Goal: Find specific page/section: Find specific page/section

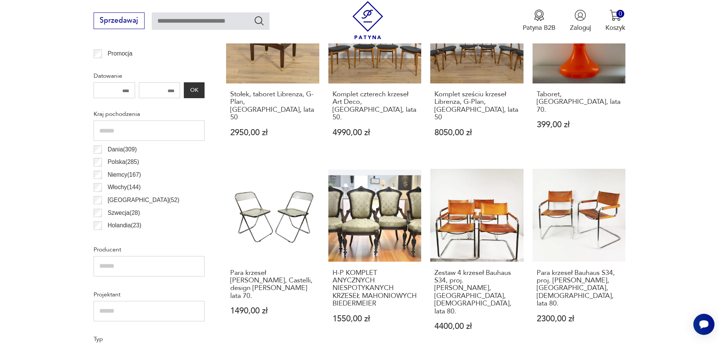
scroll to position [440, 0]
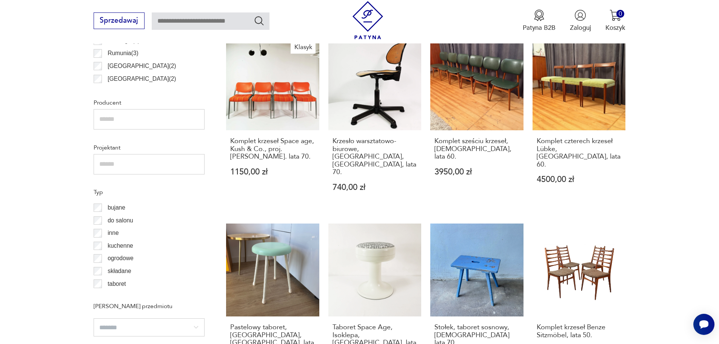
scroll to position [563, 0]
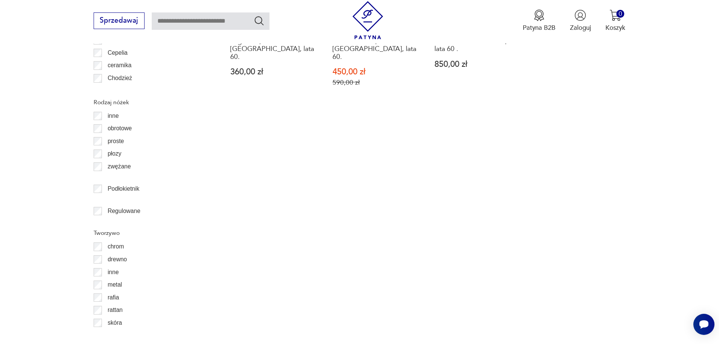
scroll to position [1044, 0]
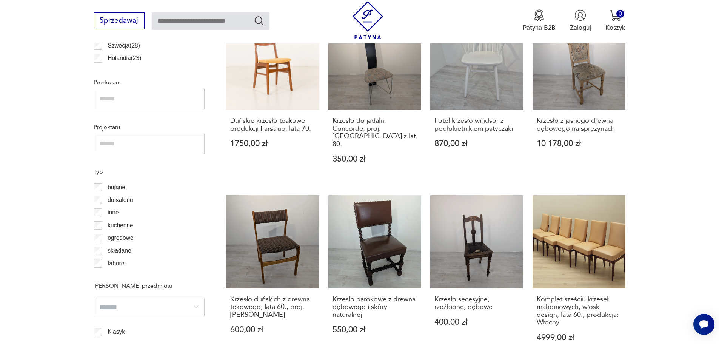
scroll to position [591, 0]
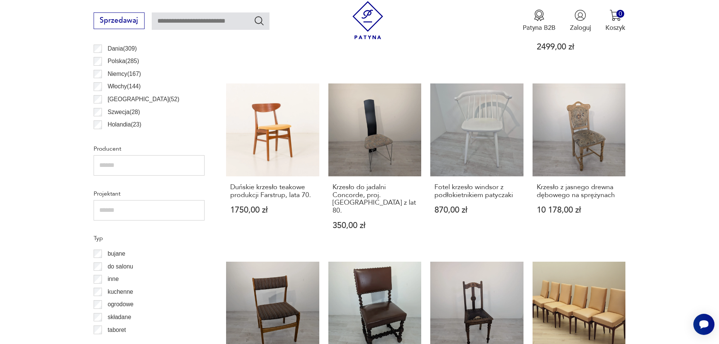
scroll to position [554, 0]
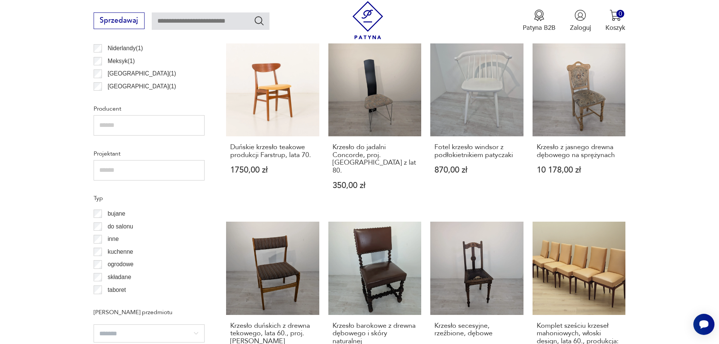
scroll to position [591, 0]
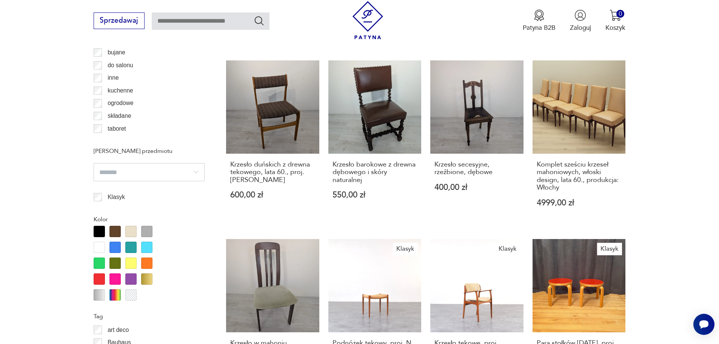
scroll to position [667, 0]
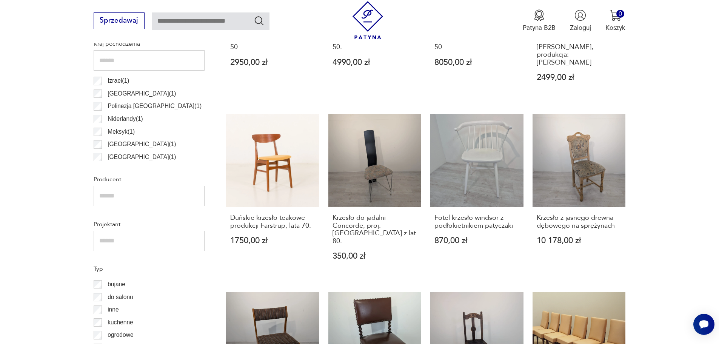
scroll to position [554, 0]
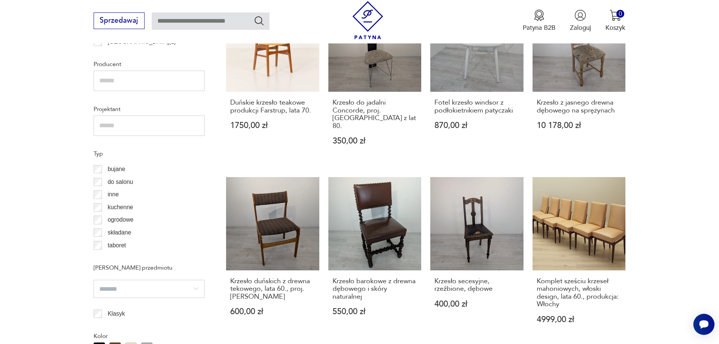
scroll to position [591, 0]
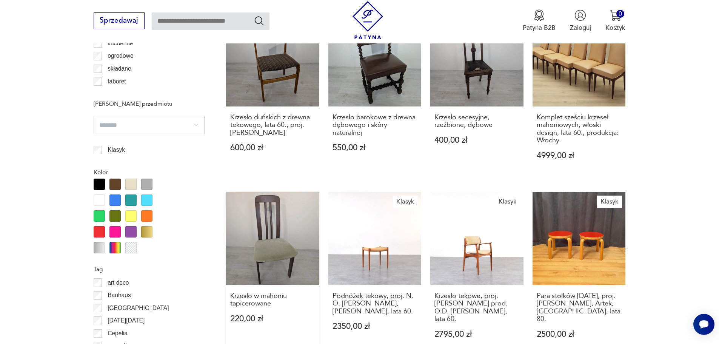
scroll to position [818, 0]
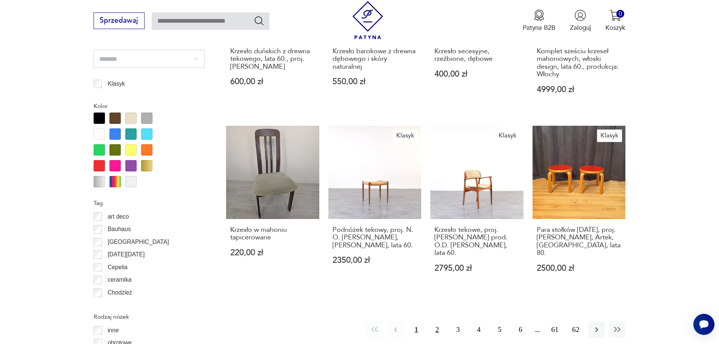
click at [438, 321] on button "2" at bounding box center [437, 329] width 16 height 16
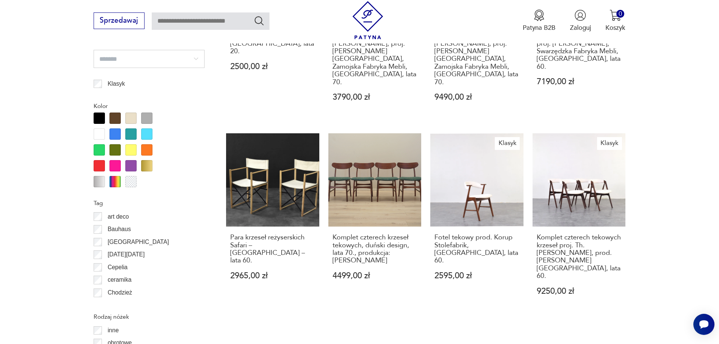
scroll to position [856, 0]
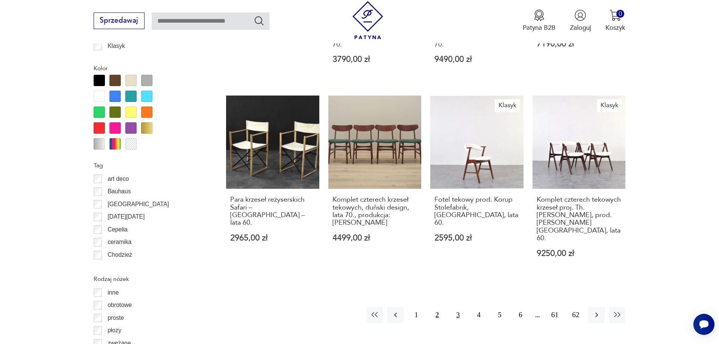
click at [458, 307] on button "3" at bounding box center [458, 315] width 16 height 16
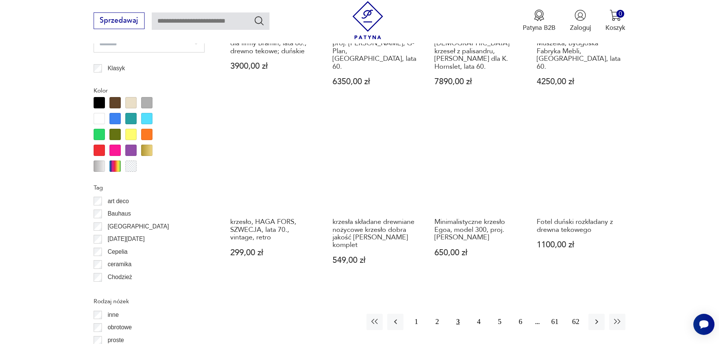
scroll to position [856, 0]
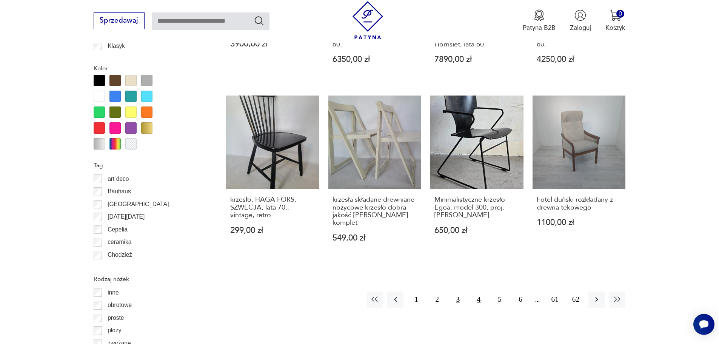
click at [477, 292] on button "4" at bounding box center [479, 300] width 16 height 16
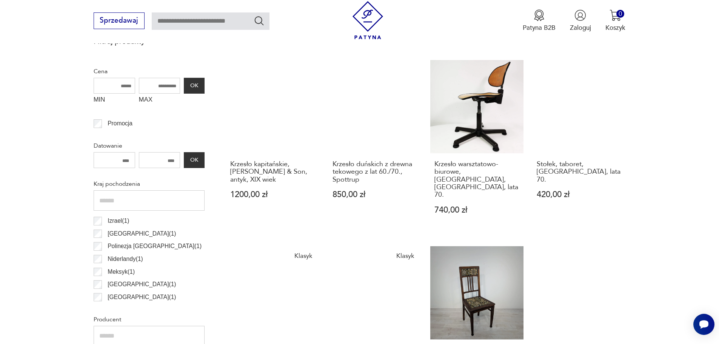
scroll to position [327, 0]
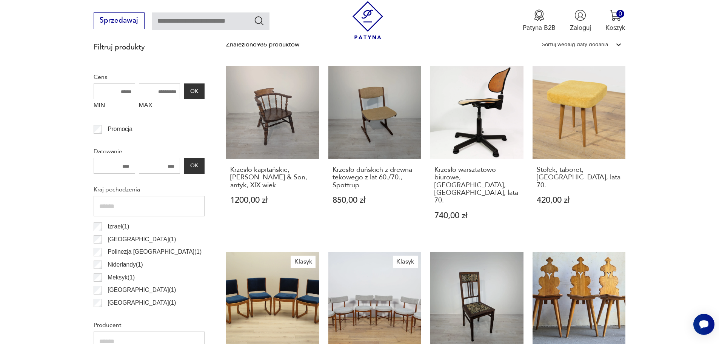
click at [174, 25] on input "text" at bounding box center [211, 20] width 118 height 17
type input "*******"
click at [255, 20] on icon "Szukaj" at bounding box center [259, 20] width 9 height 9
type input "*******"
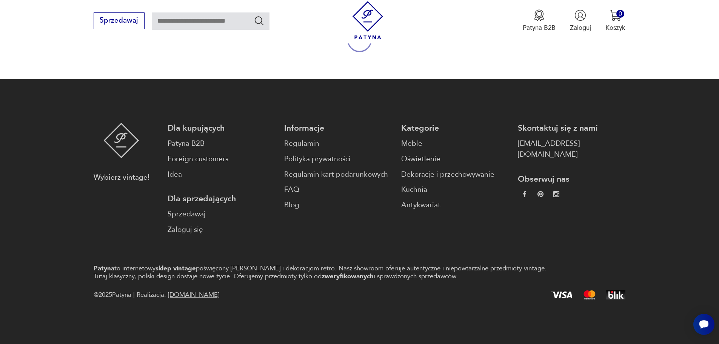
type input "*******"
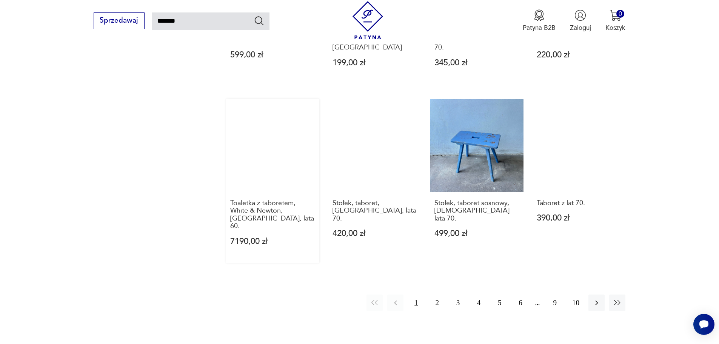
scroll to position [705, 0]
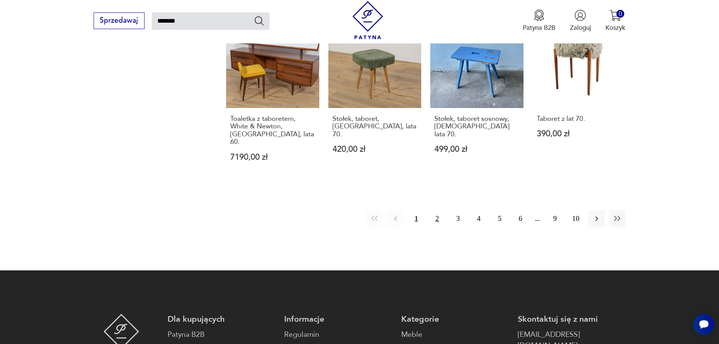
click at [437, 210] on button "2" at bounding box center [437, 218] width 16 height 16
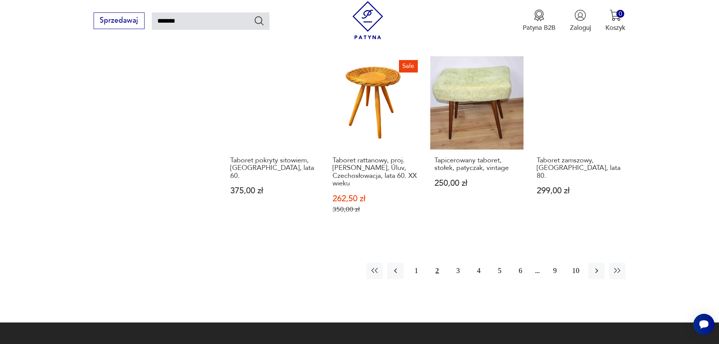
scroll to position [685, 0]
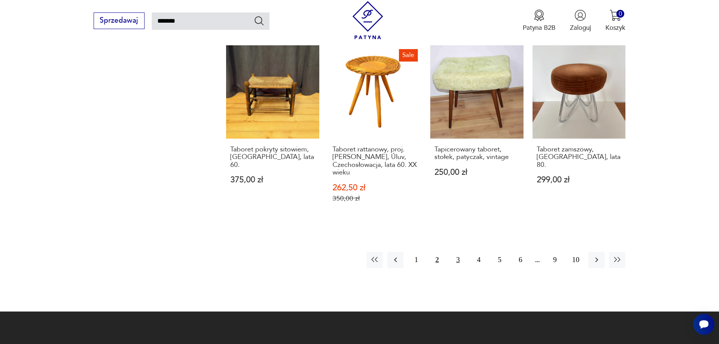
click at [457, 252] on button "3" at bounding box center [458, 260] width 16 height 16
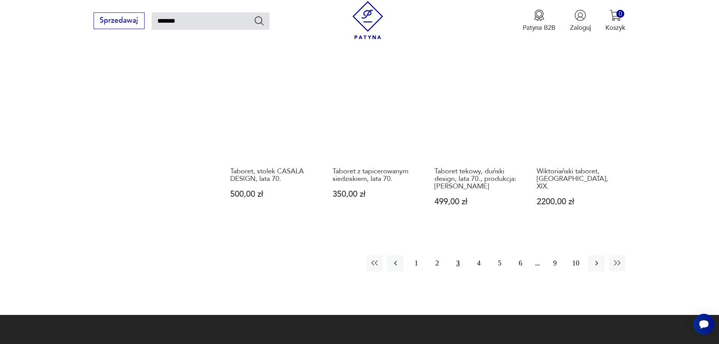
scroll to position [648, 0]
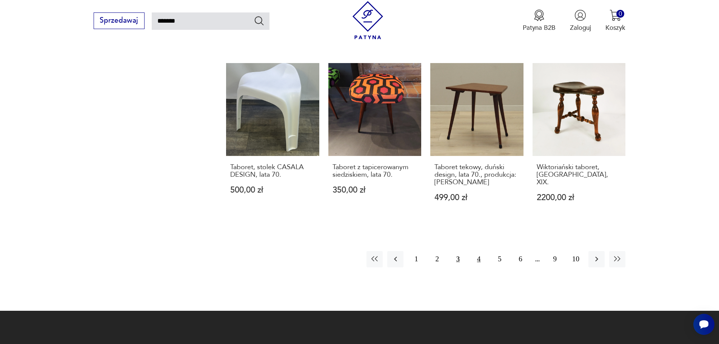
click at [480, 259] on button "4" at bounding box center [479, 259] width 16 height 16
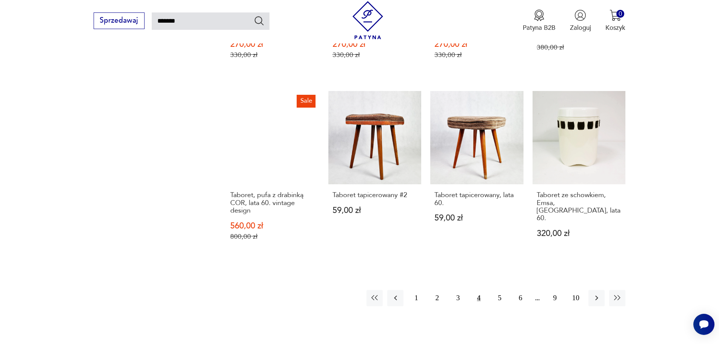
scroll to position [648, 0]
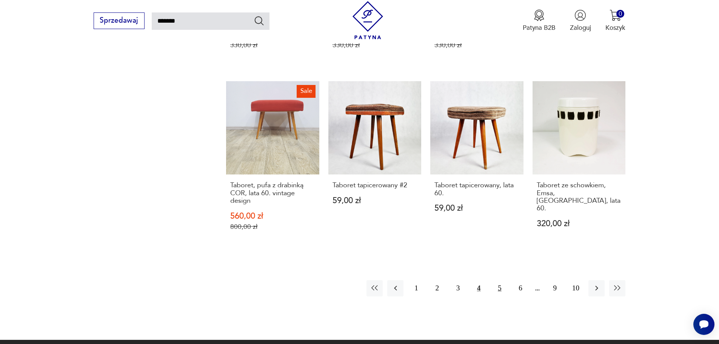
click at [501, 280] on button "5" at bounding box center [500, 288] width 16 height 16
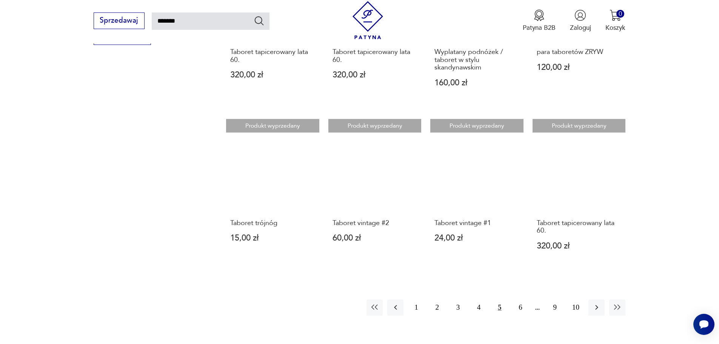
scroll to position [610, 0]
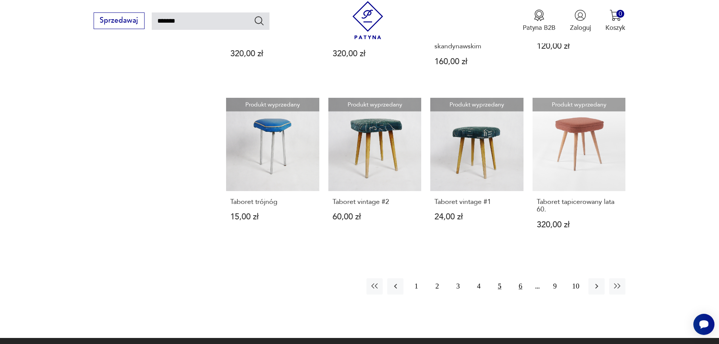
click at [521, 278] on button "6" at bounding box center [520, 286] width 16 height 16
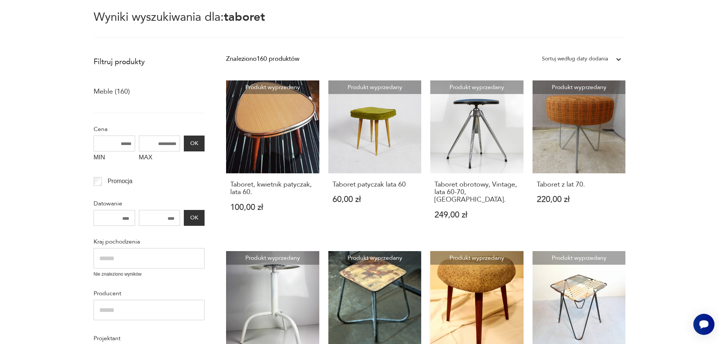
scroll to position [43, 0]
